Goal: Entertainment & Leisure: Consume media (video, audio)

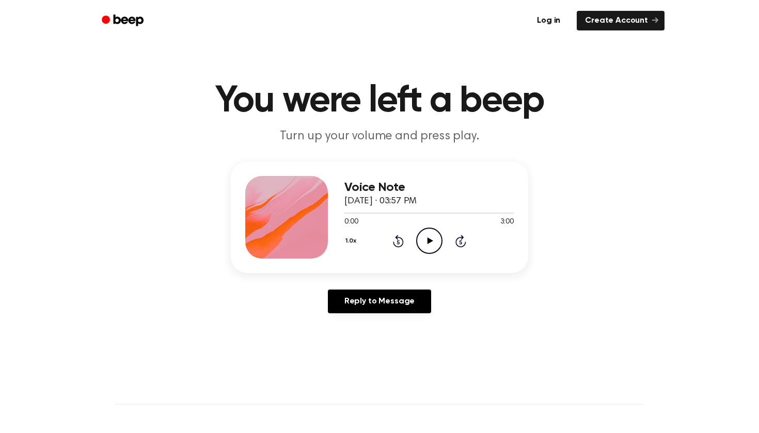
click at [425, 236] on icon "Play Audio" at bounding box center [429, 241] width 26 height 26
click at [419, 241] on icon "Pause Audio" at bounding box center [429, 241] width 26 height 26
click at [428, 234] on icon "Play Audio" at bounding box center [429, 241] width 26 height 26
click at [436, 237] on icon "Pause Audio" at bounding box center [429, 241] width 26 height 26
click at [422, 234] on icon "Play Audio" at bounding box center [429, 241] width 26 height 26
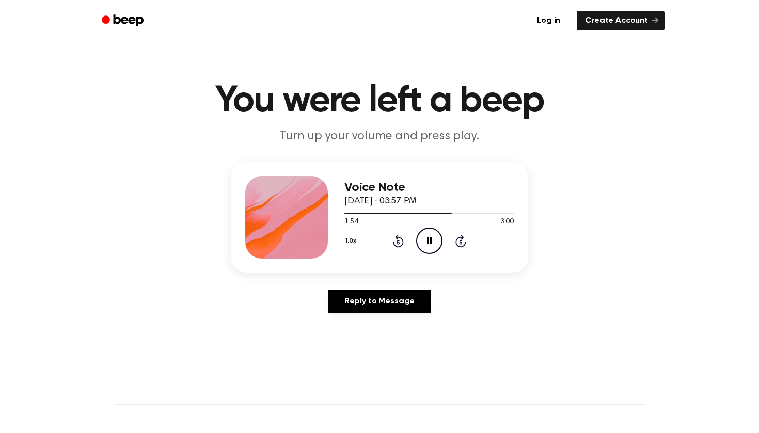
click at [396, 241] on icon "Rewind 5 seconds" at bounding box center [397, 240] width 11 height 13
click at [397, 239] on icon at bounding box center [398, 241] width 11 height 12
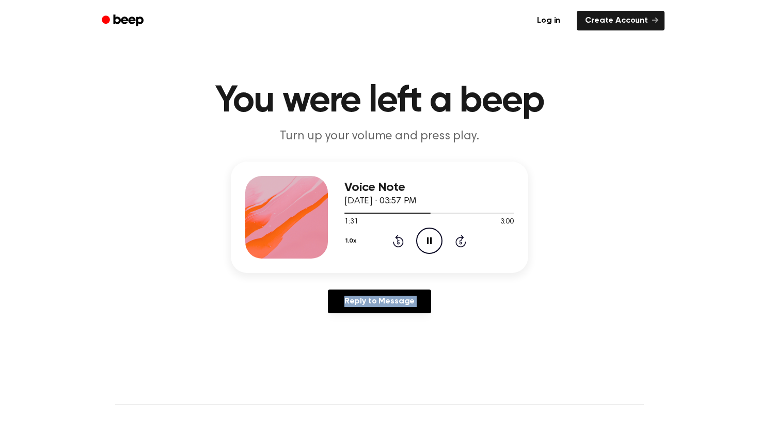
click at [397, 239] on icon at bounding box center [398, 241] width 11 height 12
click at [397, 238] on icon at bounding box center [398, 241] width 11 height 12
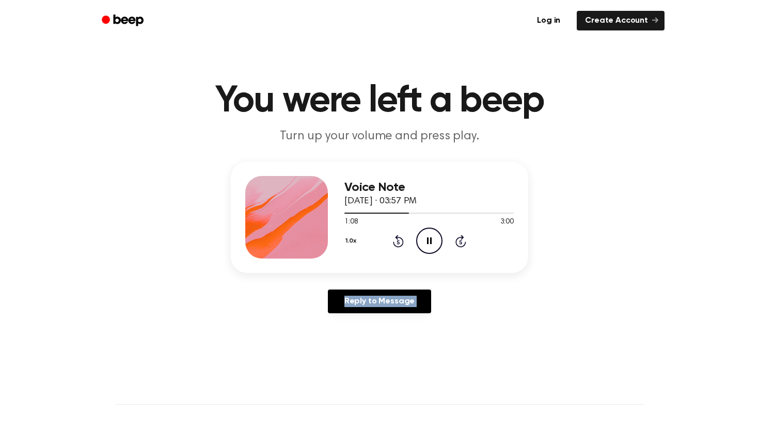
click at [397, 238] on icon at bounding box center [398, 241] width 11 height 12
click at [399, 240] on icon "Rewind 5 seconds" at bounding box center [397, 240] width 11 height 13
click at [400, 239] on icon "Rewind 5 seconds" at bounding box center [397, 240] width 11 height 13
click at [432, 243] on icon "Play Audio" at bounding box center [429, 241] width 26 height 26
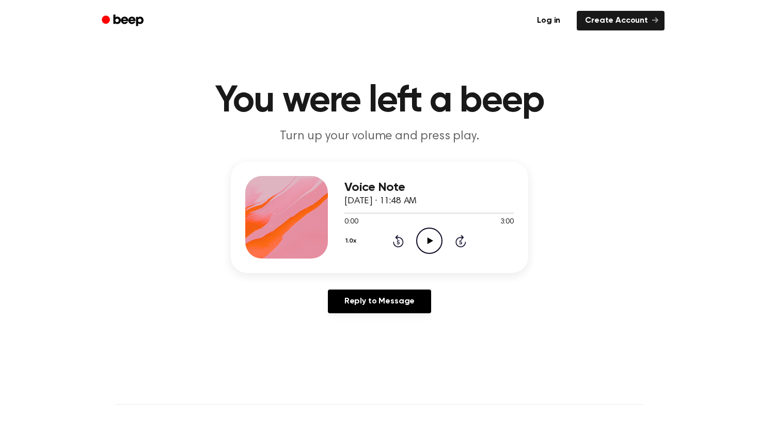
click at [430, 242] on icon at bounding box center [430, 240] width 6 height 7
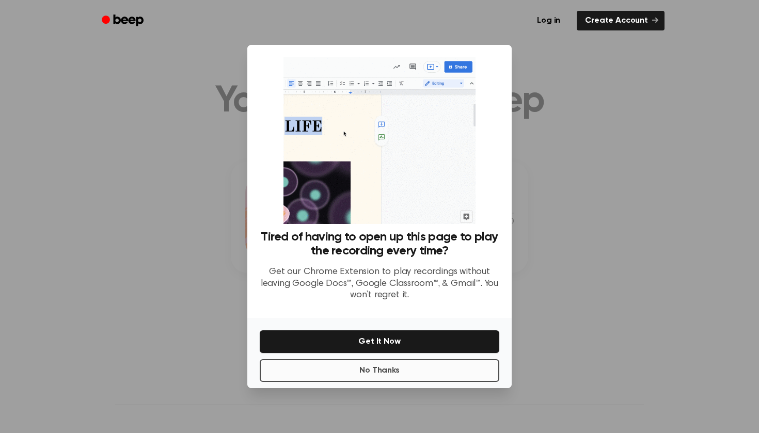
click at [418, 373] on button "No Thanks" at bounding box center [380, 370] width 240 height 23
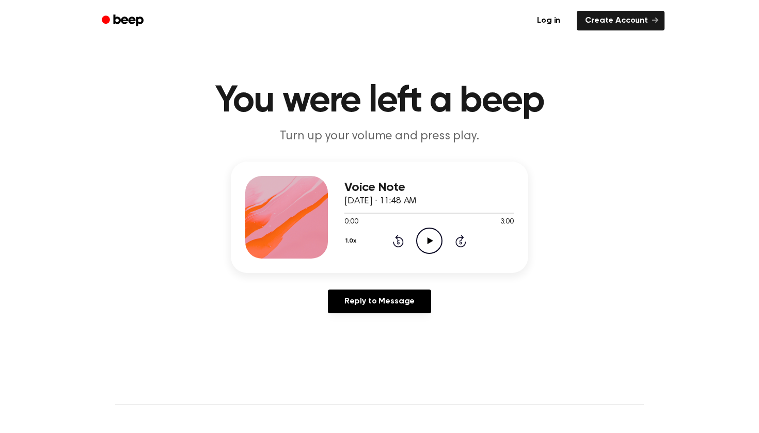
click at [424, 245] on icon "Play Audio" at bounding box center [429, 241] width 26 height 26
click at [396, 240] on icon "Rewind 5 seconds" at bounding box center [397, 240] width 11 height 13
click at [397, 240] on icon at bounding box center [398, 241] width 11 height 12
click at [434, 242] on icon "Pause Audio" at bounding box center [429, 241] width 26 height 26
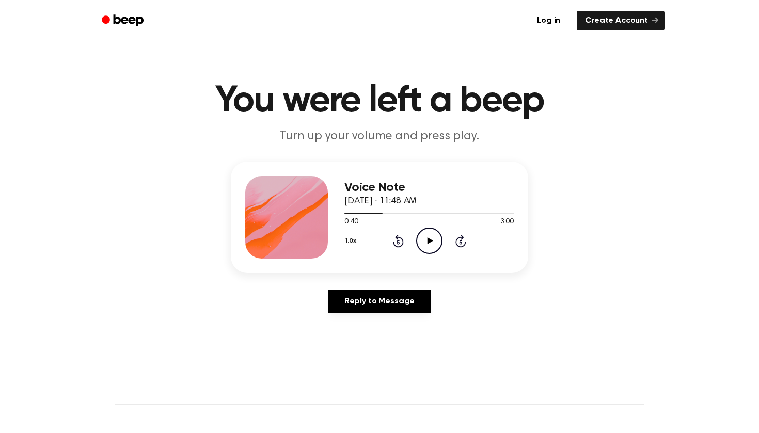
click at [435, 232] on icon "Play Audio" at bounding box center [429, 241] width 26 height 26
click at [430, 235] on icon "Pause Audio" at bounding box center [429, 241] width 26 height 26
click at [425, 238] on icon "Play Audio" at bounding box center [429, 241] width 26 height 26
click at [432, 233] on icon "Pause Audio" at bounding box center [429, 241] width 26 height 26
click at [434, 249] on icon "Play Audio" at bounding box center [429, 241] width 26 height 26
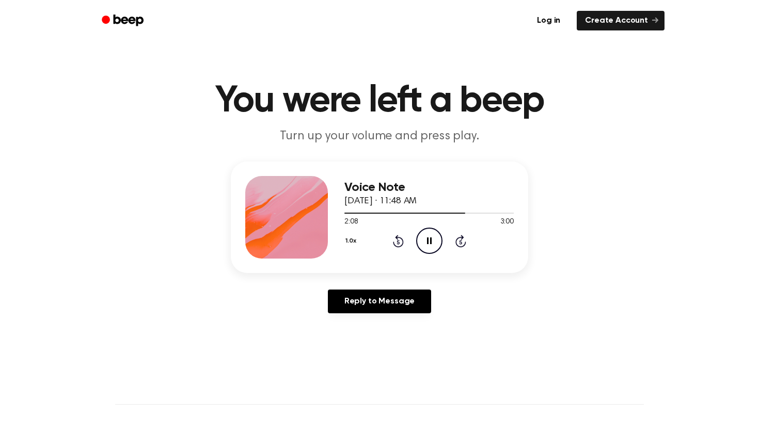
click at [428, 237] on icon "Pause Audio" at bounding box center [429, 241] width 26 height 26
click at [397, 244] on icon "Rewind 5 seconds" at bounding box center [397, 240] width 11 height 13
click at [446, 245] on div "1.0x Rewind 5 seconds Play Audio Skip 5 seconds" at bounding box center [428, 241] width 169 height 26
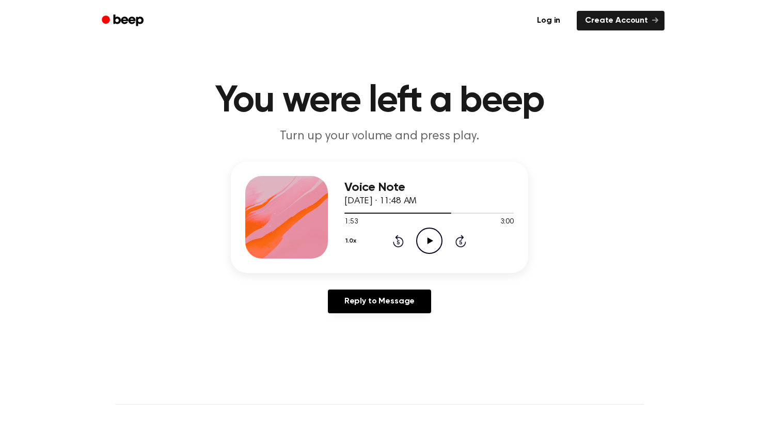
click at [429, 239] on icon "Play Audio" at bounding box center [429, 241] width 26 height 26
click at [399, 238] on icon at bounding box center [398, 241] width 11 height 12
click at [402, 238] on icon "Rewind 5 seconds" at bounding box center [397, 240] width 11 height 13
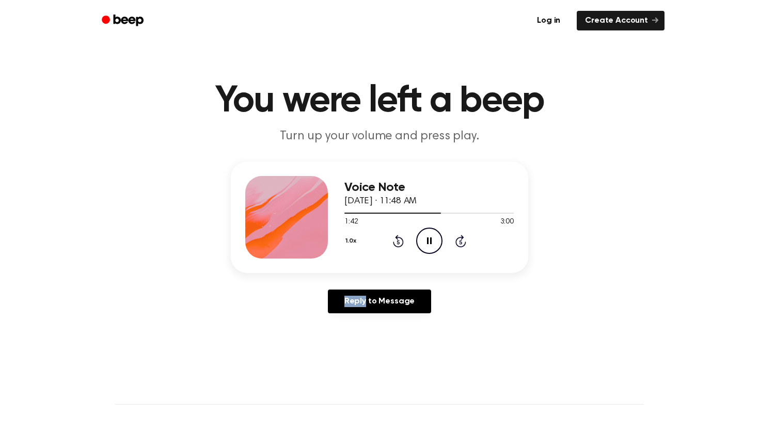
click at [402, 238] on icon "Rewind 5 seconds" at bounding box center [397, 240] width 11 height 13
click at [401, 241] on icon "Rewind 5 seconds" at bounding box center [397, 240] width 11 height 13
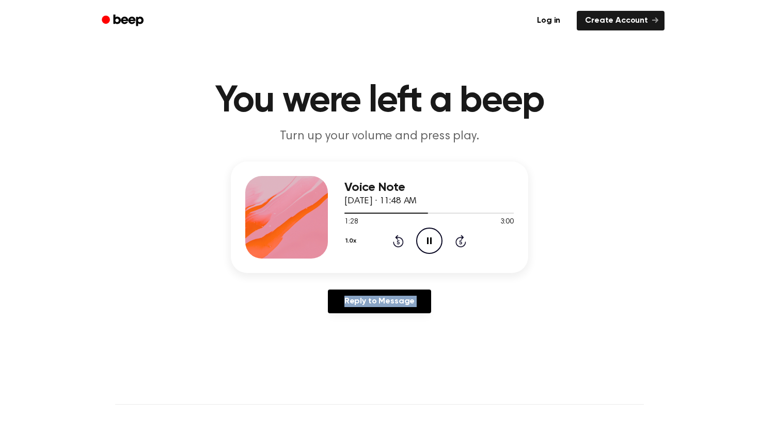
click at [401, 241] on icon "Rewind 5 seconds" at bounding box center [397, 240] width 11 height 13
click at [431, 236] on icon "Pause Audio" at bounding box center [429, 241] width 26 height 26
click at [434, 236] on icon "Play Audio" at bounding box center [429, 241] width 26 height 26
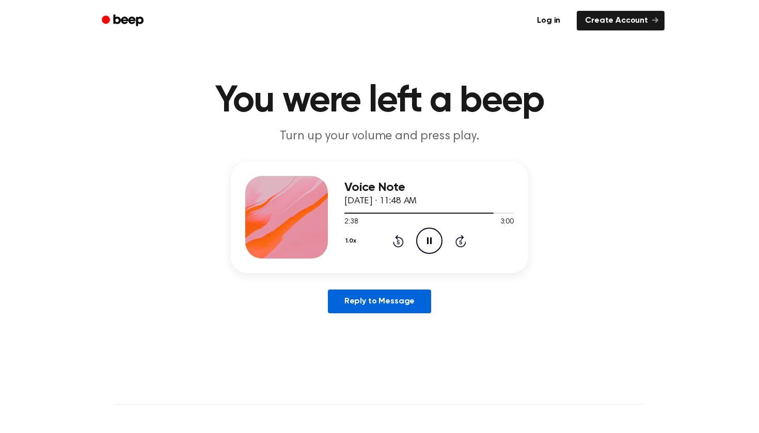
click at [396, 296] on link "Reply to Message" at bounding box center [379, 302] width 103 height 24
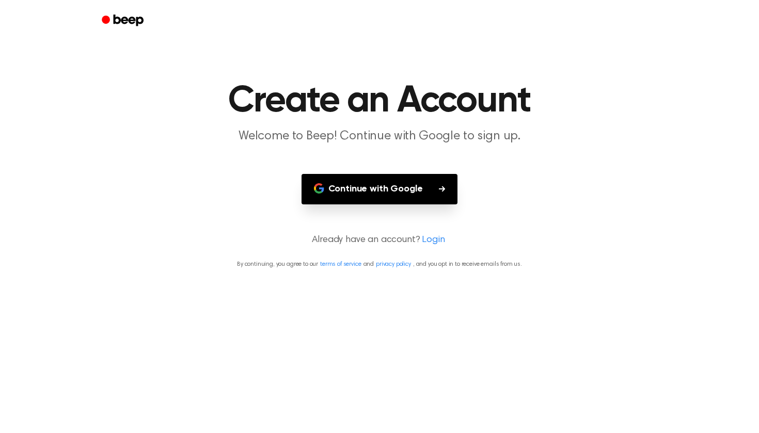
click at [406, 185] on button "Continue with Google" at bounding box center [379, 189] width 156 height 30
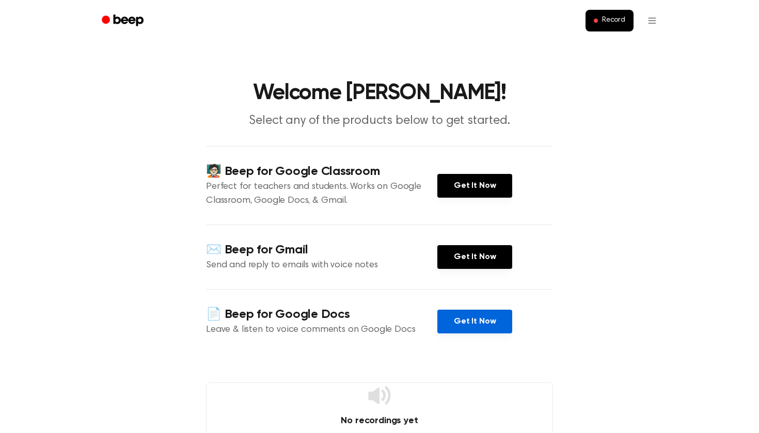
click at [464, 320] on link "Get It Now" at bounding box center [474, 322] width 75 height 24
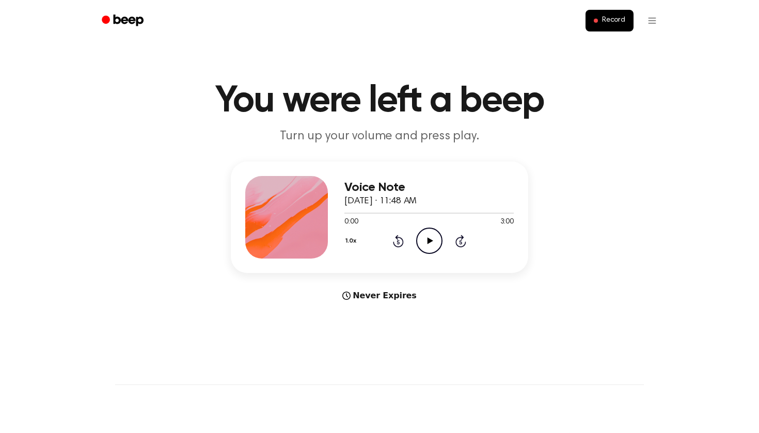
click at [422, 236] on icon "Play Audio" at bounding box center [429, 241] width 26 height 26
click at [494, 214] on div at bounding box center [428, 213] width 169 height 1
click at [428, 240] on icon "Pause Audio" at bounding box center [429, 241] width 26 height 26
click at [435, 235] on icon "Play Audio" at bounding box center [429, 241] width 26 height 26
click at [426, 236] on icon "Play Audio" at bounding box center [429, 241] width 26 height 26
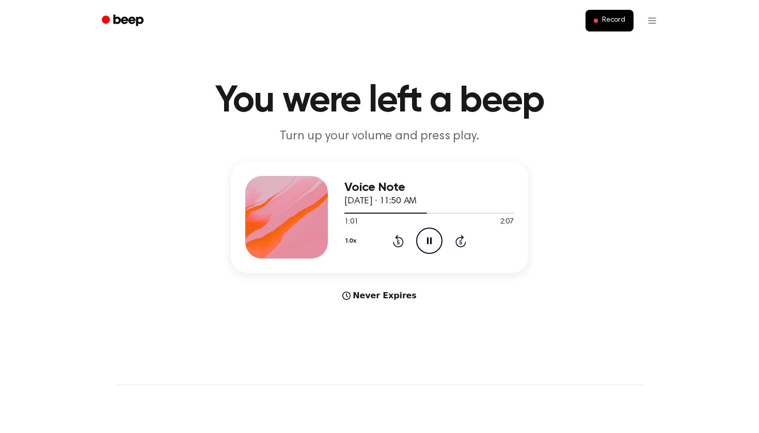
click at [433, 242] on icon "Pause Audio" at bounding box center [429, 241] width 26 height 26
click at [435, 233] on icon "Play Audio" at bounding box center [429, 241] width 26 height 26
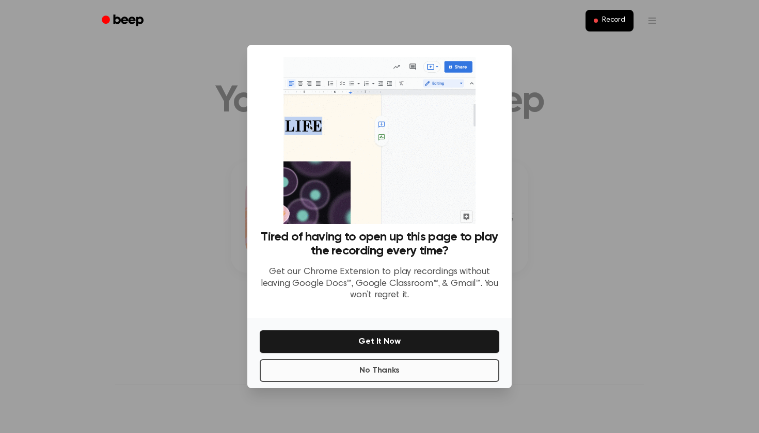
click at [397, 376] on button "No Thanks" at bounding box center [380, 370] width 240 height 23
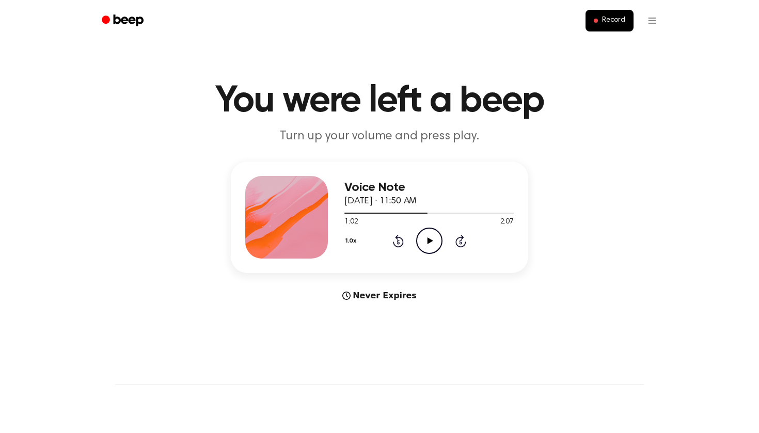
click at [427, 240] on icon "Play Audio" at bounding box center [429, 241] width 26 height 26
click at [432, 235] on icon "Pause Audio" at bounding box center [429, 241] width 26 height 26
click at [400, 234] on icon "Rewind 5 seconds" at bounding box center [397, 240] width 11 height 13
click at [425, 234] on icon "Play Audio" at bounding box center [429, 241] width 26 height 26
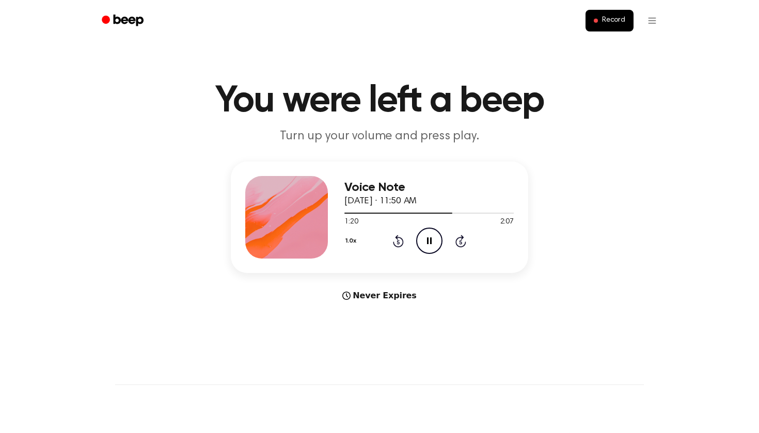
click at [428, 233] on icon "Pause Audio" at bounding box center [429, 241] width 26 height 26
click at [433, 238] on icon "Play Audio" at bounding box center [429, 241] width 26 height 26
click at [431, 241] on icon at bounding box center [429, 240] width 5 height 7
click at [434, 235] on icon "Play Audio" at bounding box center [429, 241] width 26 height 26
click at [345, 211] on div at bounding box center [428, 213] width 169 height 8
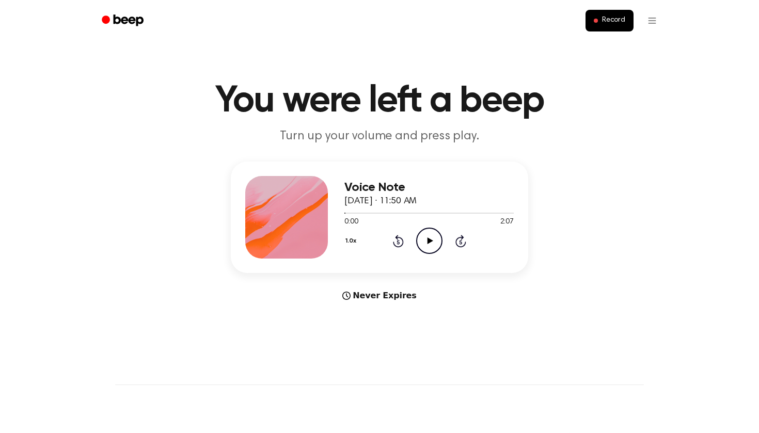
click at [423, 238] on icon "Play Audio" at bounding box center [429, 241] width 26 height 26
click at [425, 241] on icon "Pause Audio" at bounding box center [429, 241] width 26 height 26
click at [421, 240] on icon "Play Audio" at bounding box center [429, 241] width 26 height 26
click at [363, 214] on div at bounding box center [428, 213] width 169 height 1
click at [372, 212] on div at bounding box center [428, 213] width 169 height 8
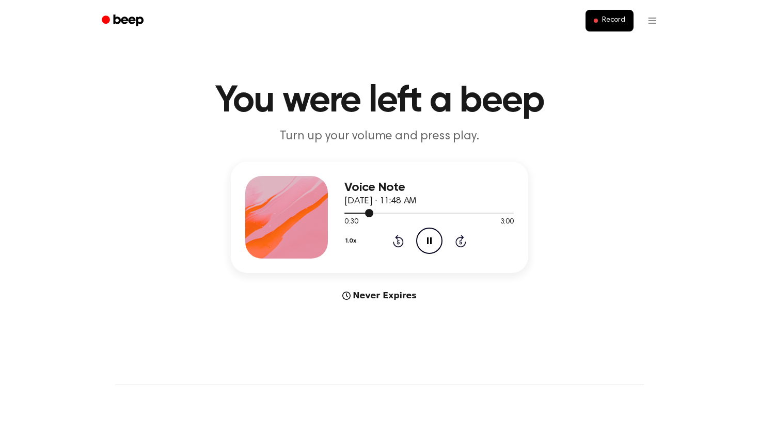
click at [379, 212] on div at bounding box center [428, 213] width 169 height 8
click at [389, 212] on div at bounding box center [428, 213] width 169 height 8
click at [398, 213] on div at bounding box center [428, 213] width 169 height 1
click at [407, 212] on div at bounding box center [428, 213] width 169 height 8
click at [423, 212] on div at bounding box center [428, 213] width 169 height 8
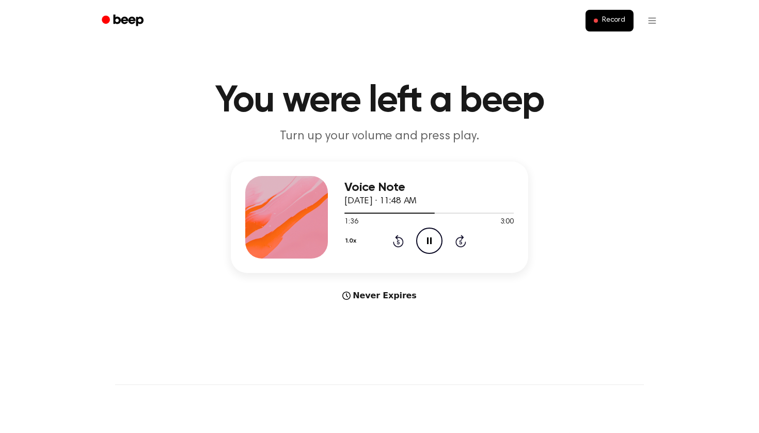
click at [429, 242] on icon "Pause Audio" at bounding box center [429, 241] width 26 height 26
